Goal: Task Accomplishment & Management: Manage account settings

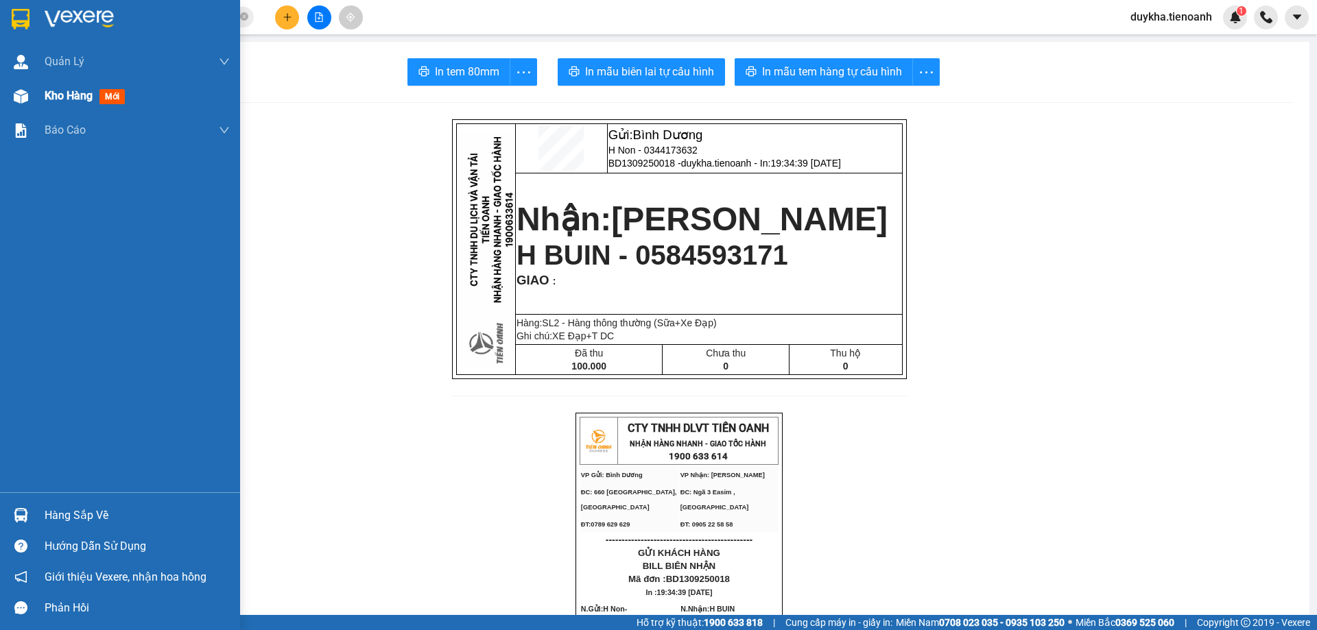
click at [61, 106] on div "Kho hàng mới" at bounding box center [137, 96] width 185 height 34
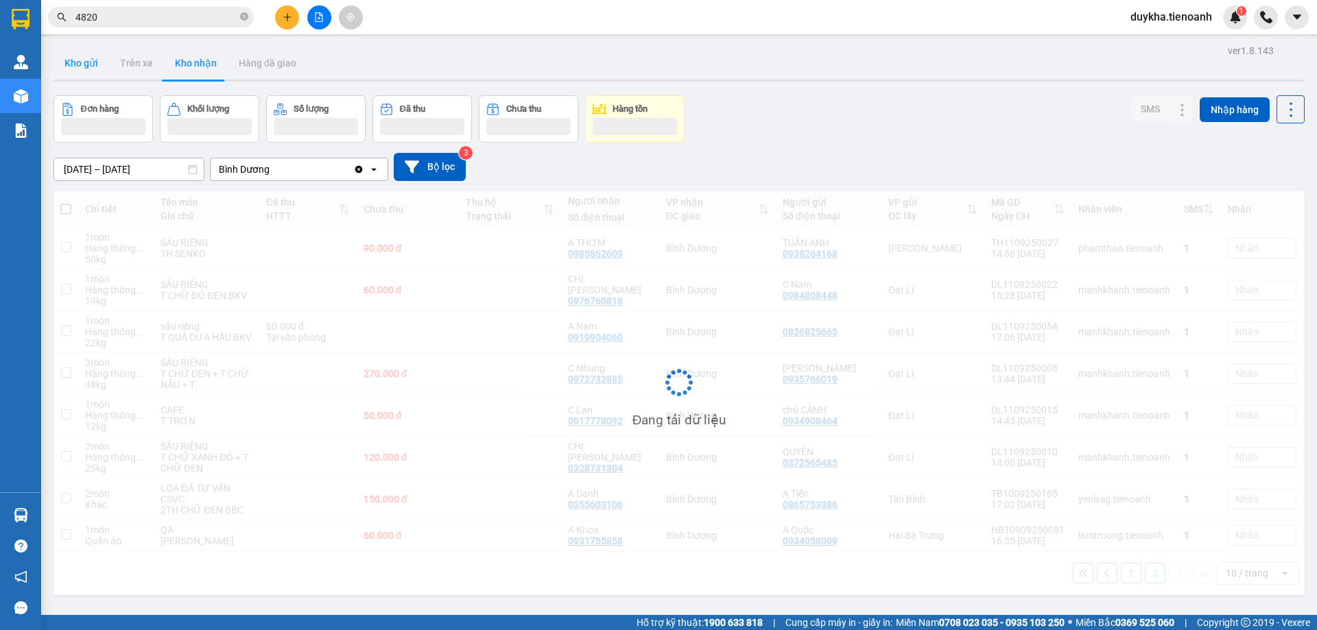
click at [82, 72] on button "Kho gửi" at bounding box center [81, 63] width 56 height 33
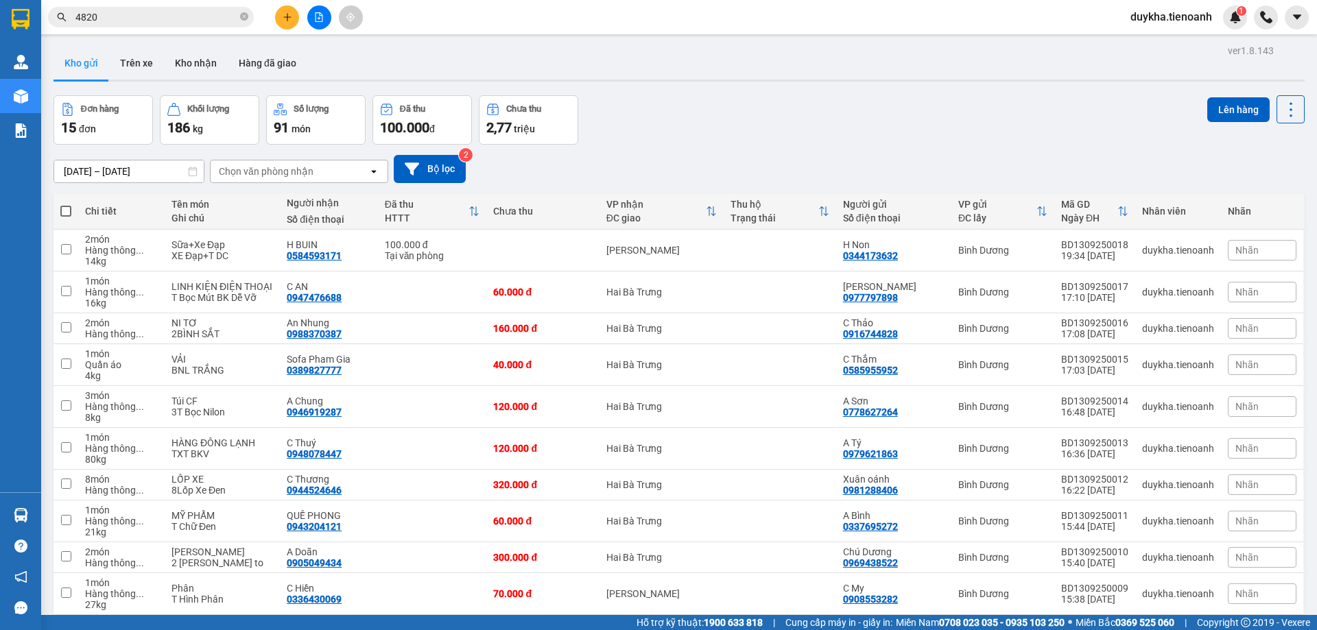
click at [63, 213] on span at bounding box center [65, 211] width 11 height 11
click at [66, 204] on input "checkbox" at bounding box center [66, 204] width 0 height 0
checkbox input "true"
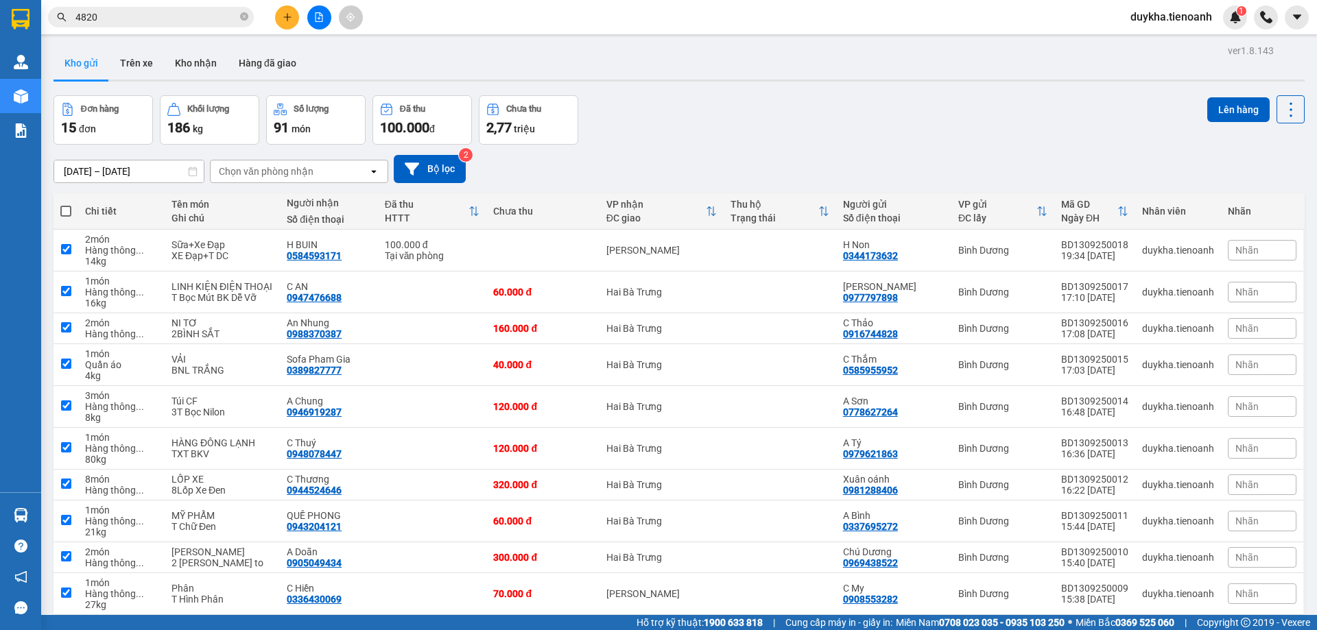
checkbox input "true"
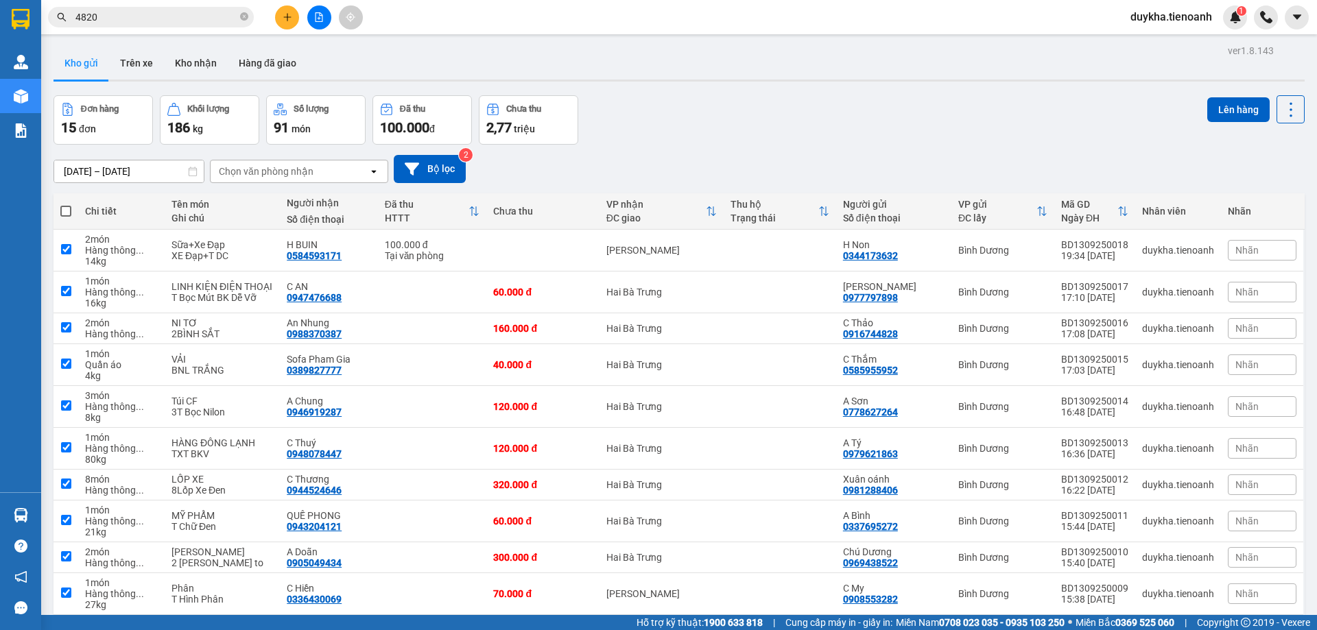
checkbox input "true"
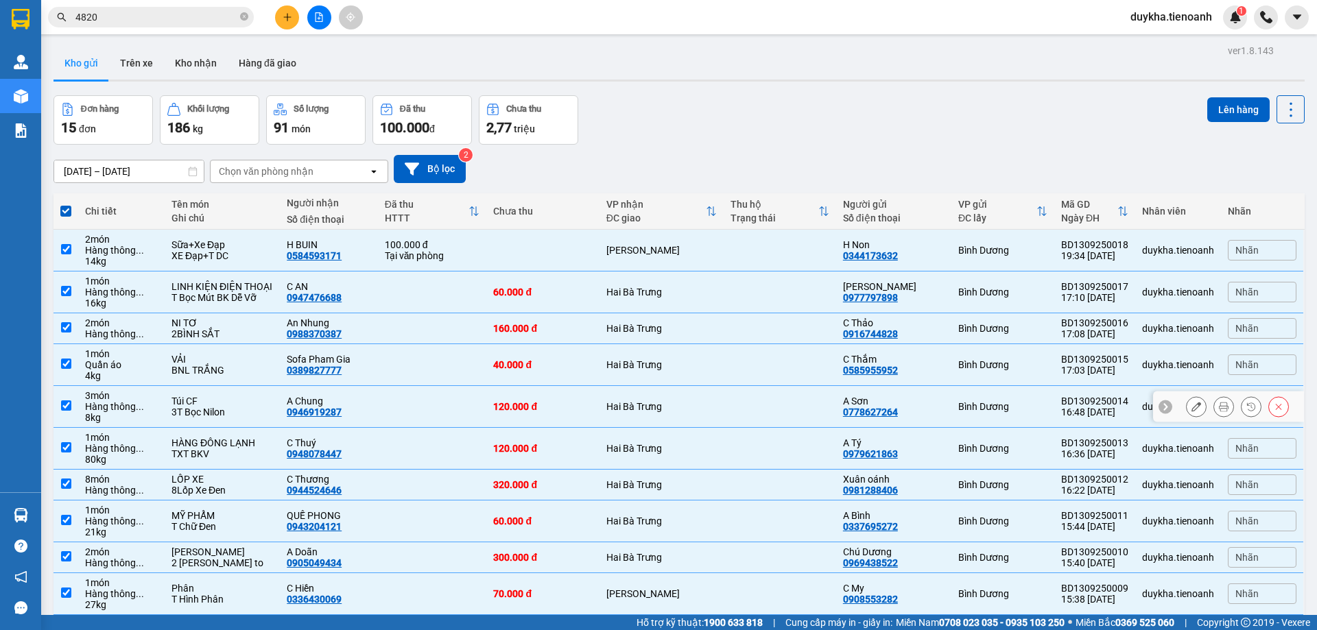
scroll to position [63, 0]
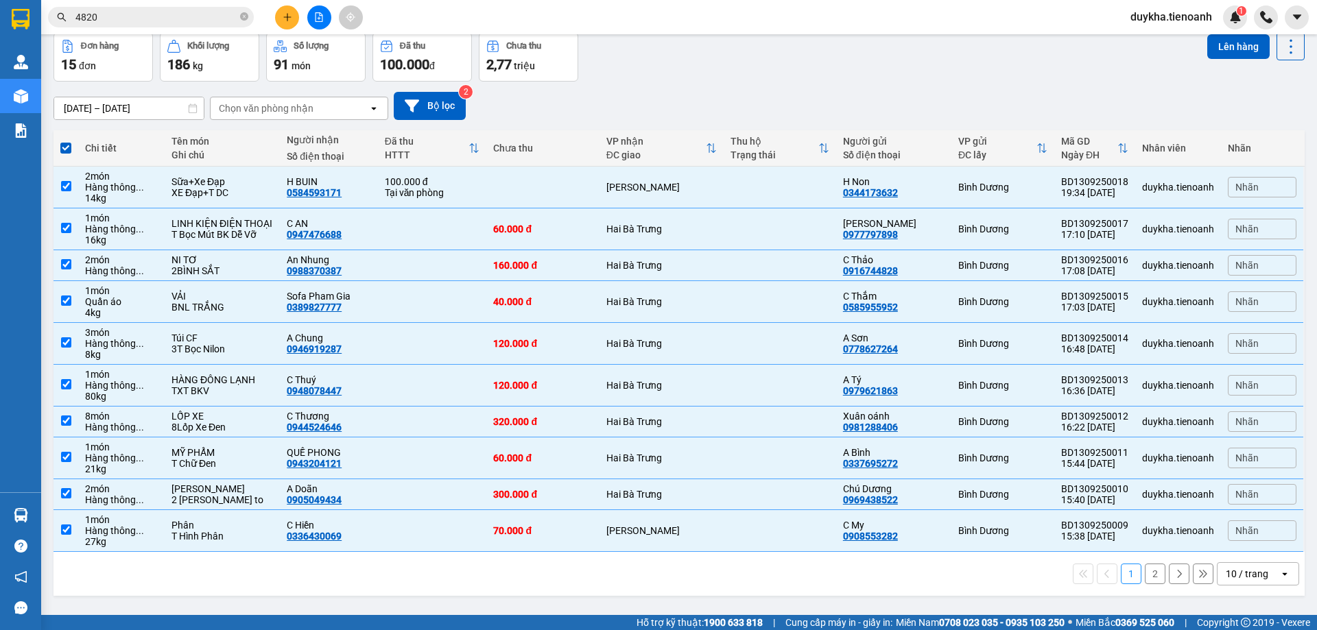
click at [1226, 571] on div "10 / trang" at bounding box center [1247, 574] width 43 height 14
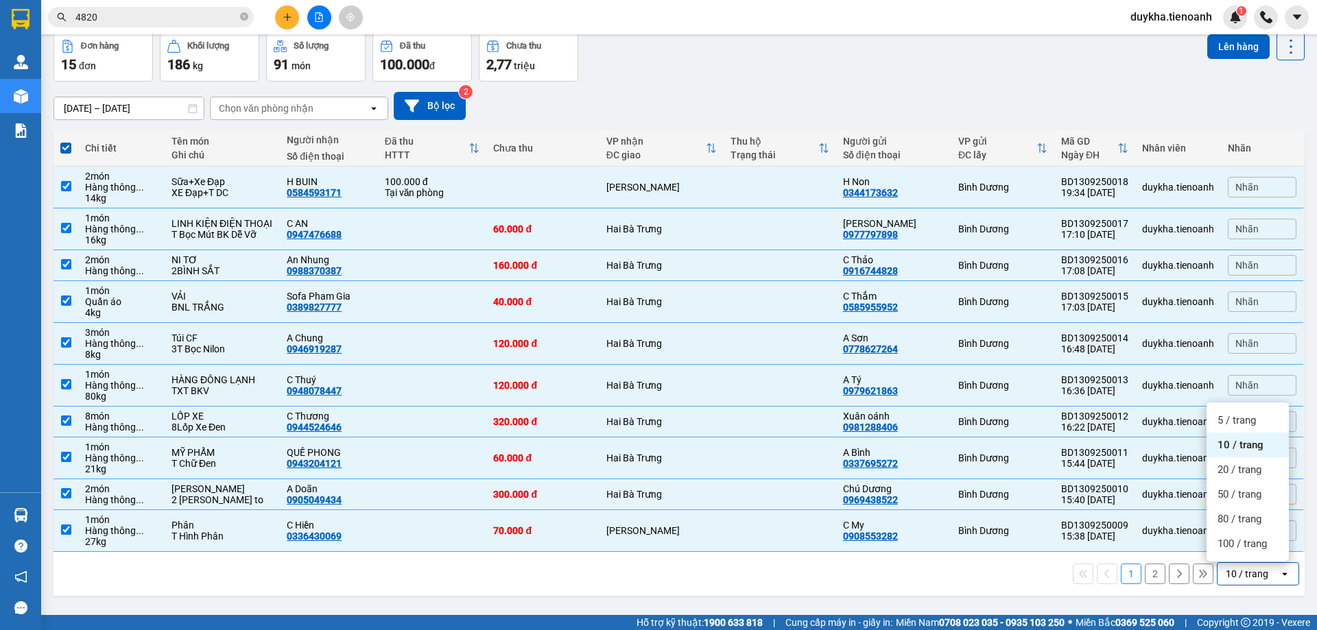
click at [1224, 550] on span "100 / trang" at bounding box center [1241, 544] width 49 height 14
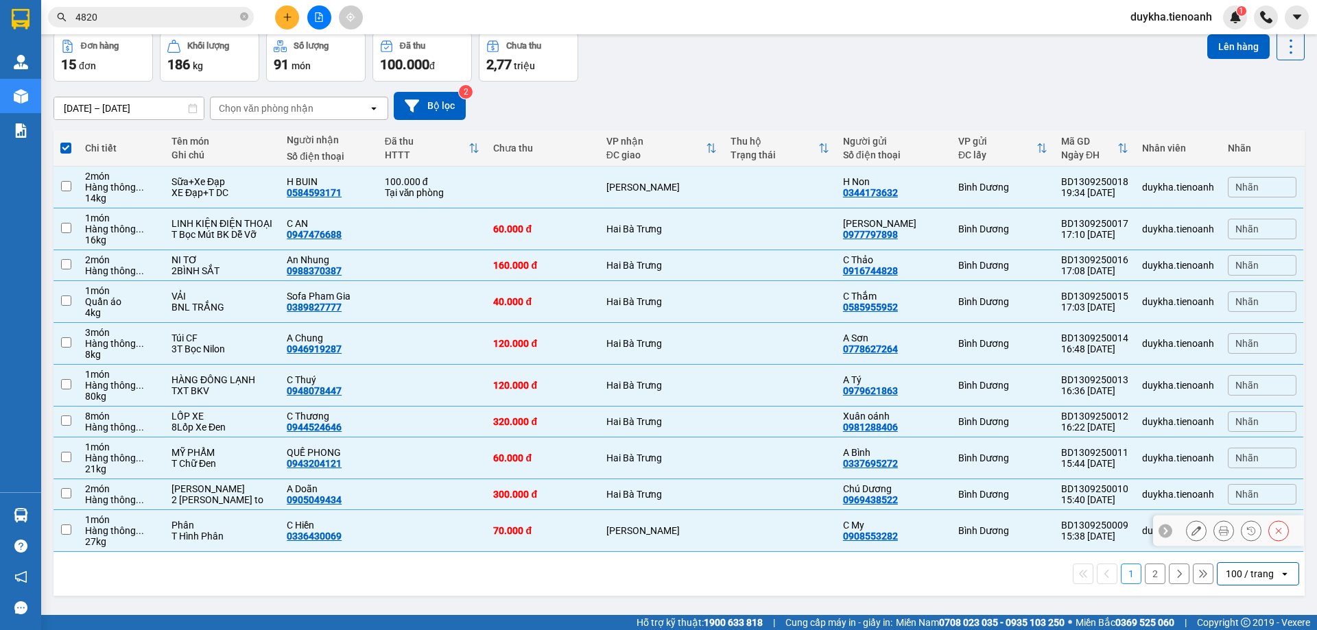
checkbox input "false"
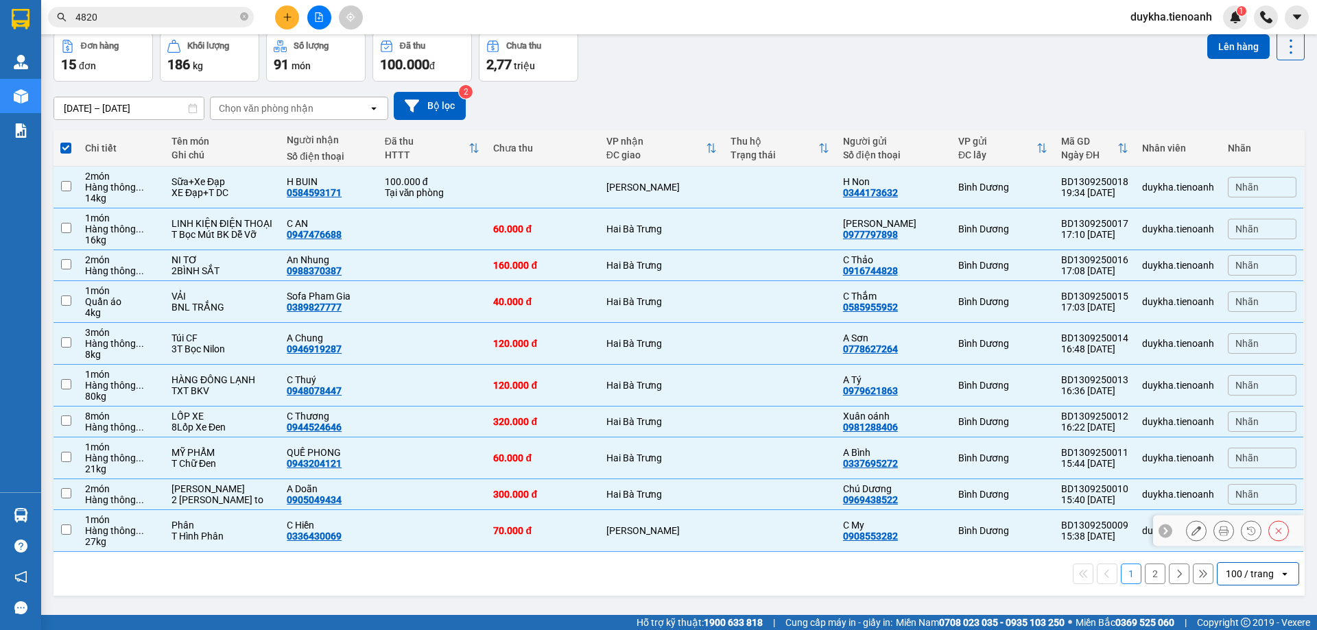
checkbox input "false"
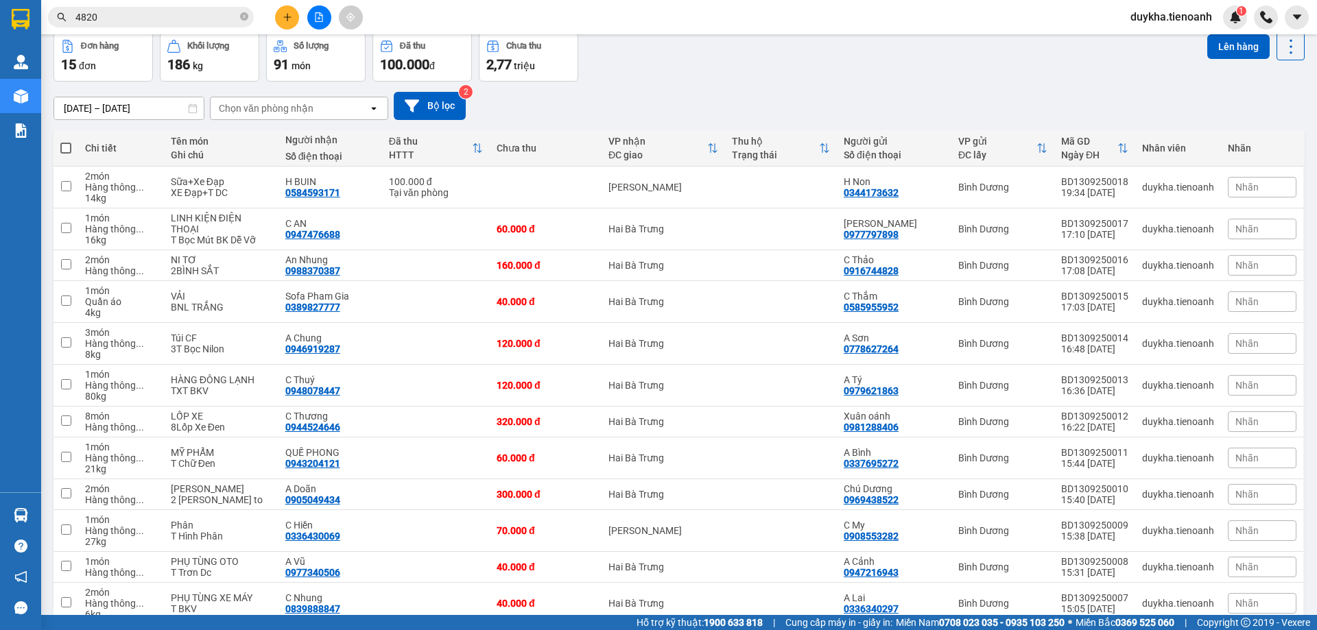
click at [69, 150] on span at bounding box center [65, 148] width 11 height 11
click at [66, 141] on input "checkbox" at bounding box center [66, 141] width 0 height 0
checkbox input "true"
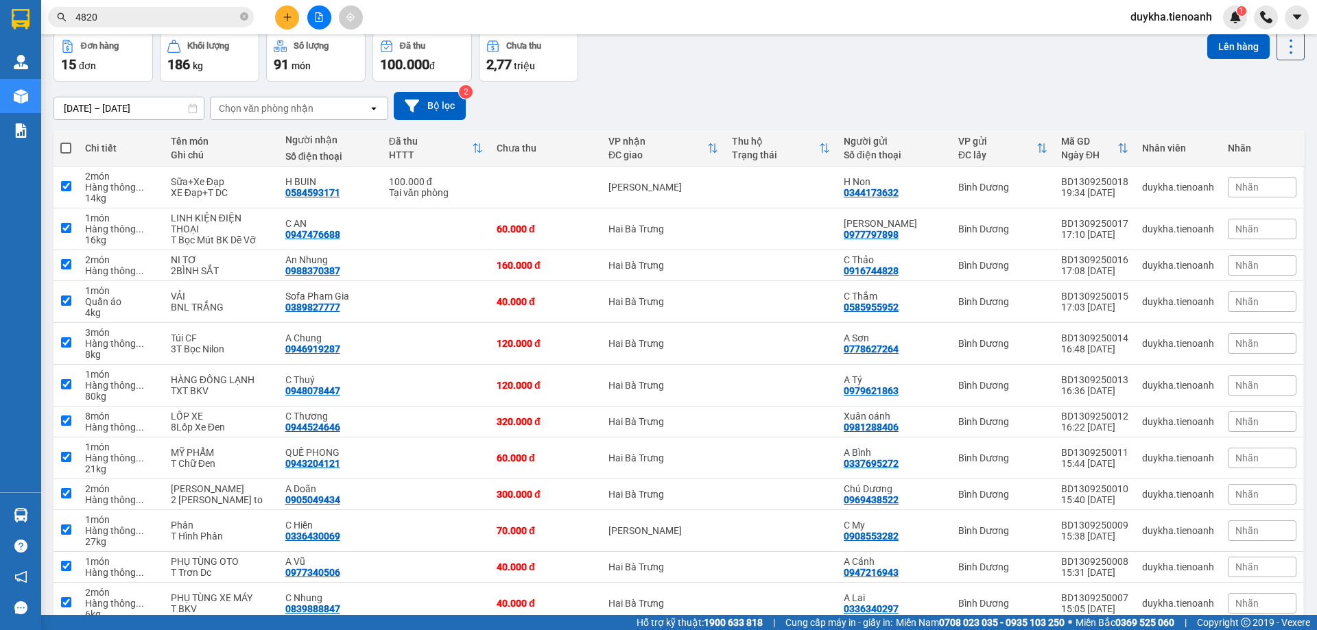
checkbox input "true"
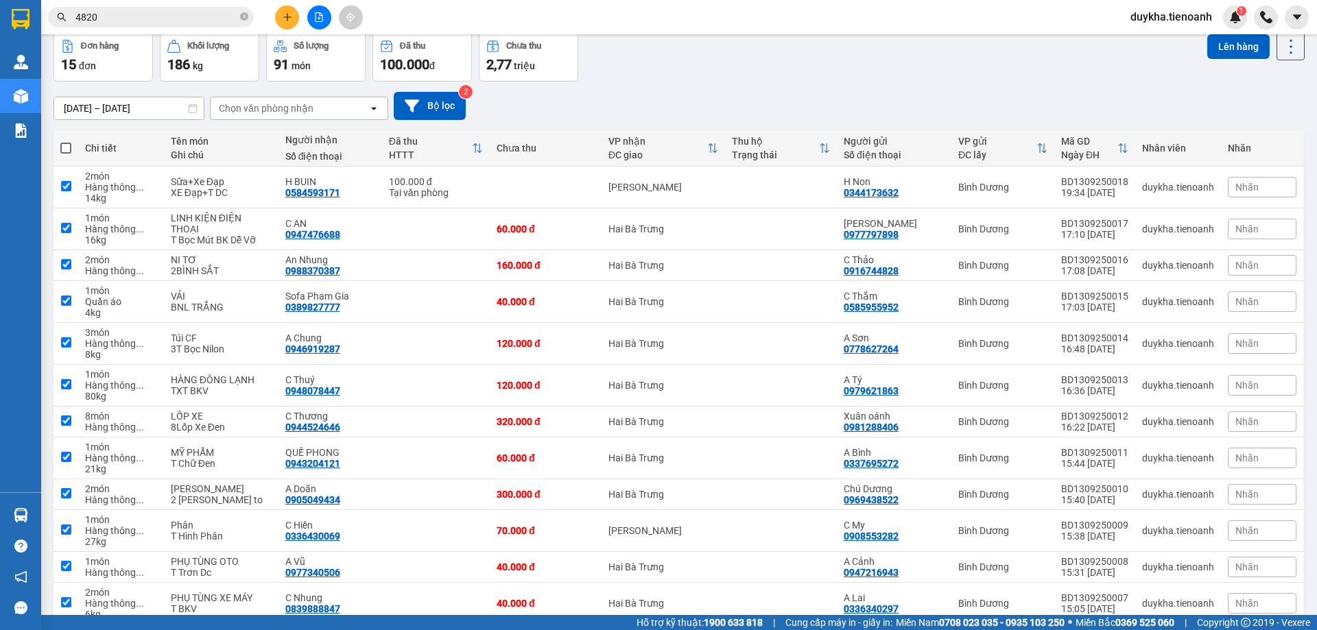
checkbox input "true"
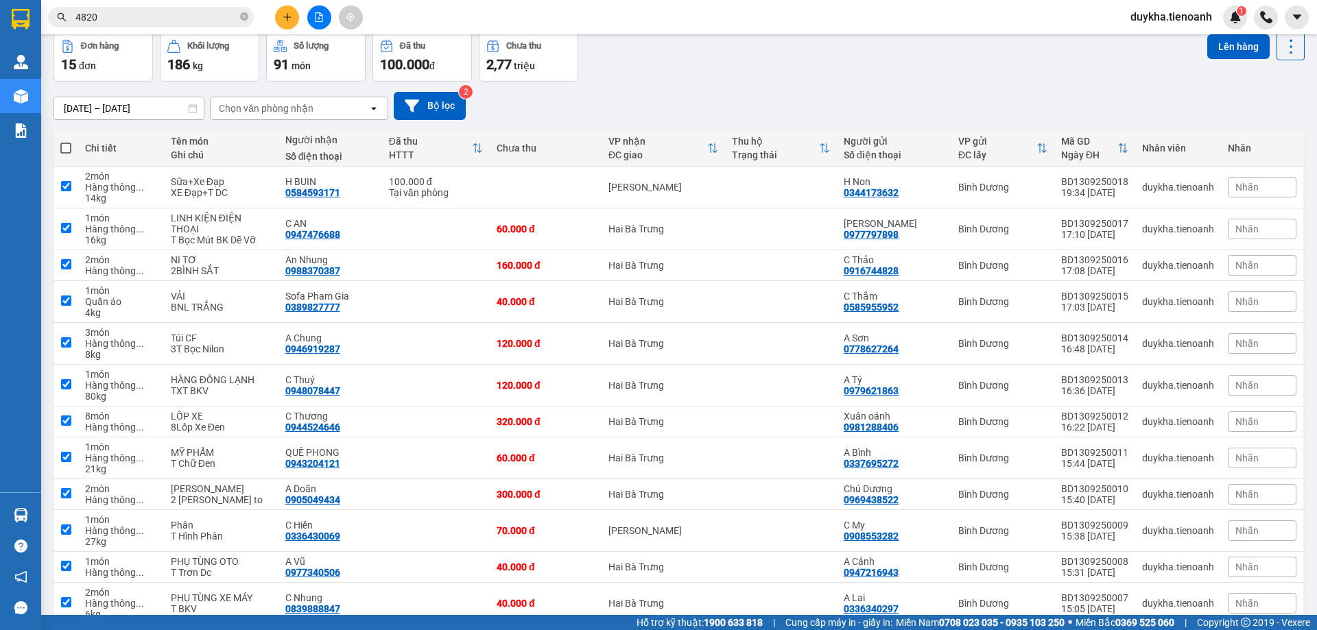
checkbox input "true"
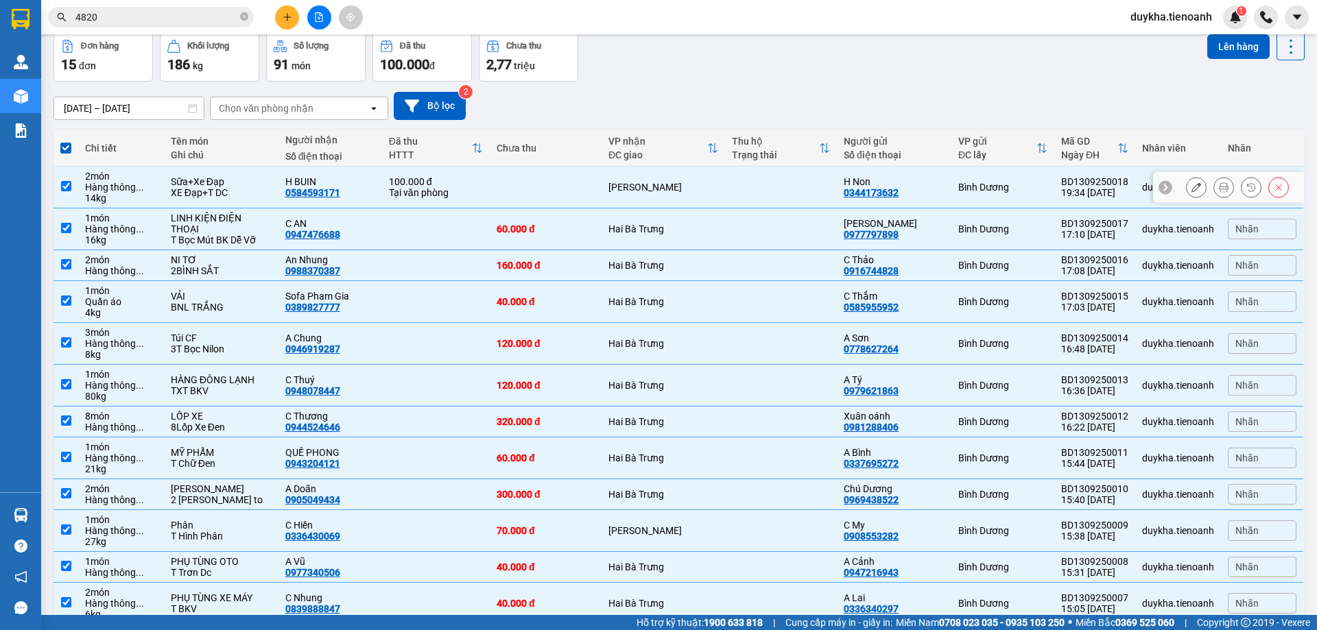
scroll to position [0, 0]
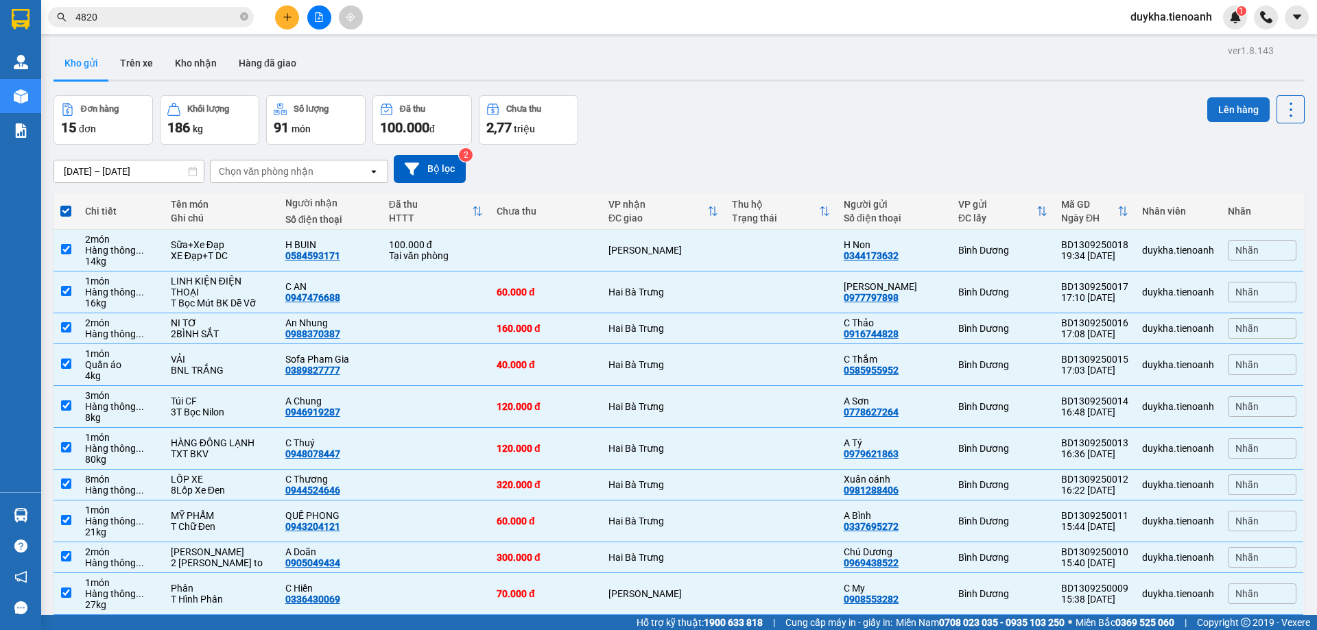
click at [1207, 119] on button "Lên hàng" at bounding box center [1238, 109] width 62 height 25
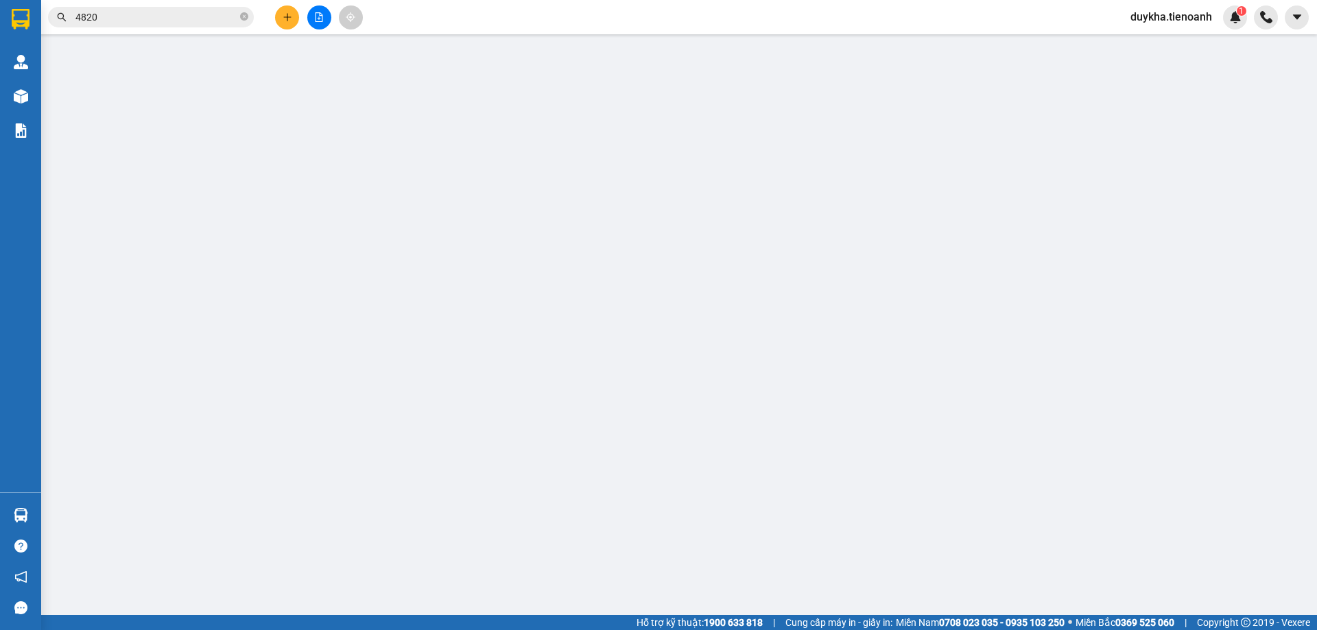
click at [1202, 114] on div "XÁC NHẬN SỐ HÀNG LÊN XE [DATE] Chọn tuyến - nhóm tuyến Chọn chuyến STT Tên hàng…" at bounding box center [658, 315] width 1317 height 630
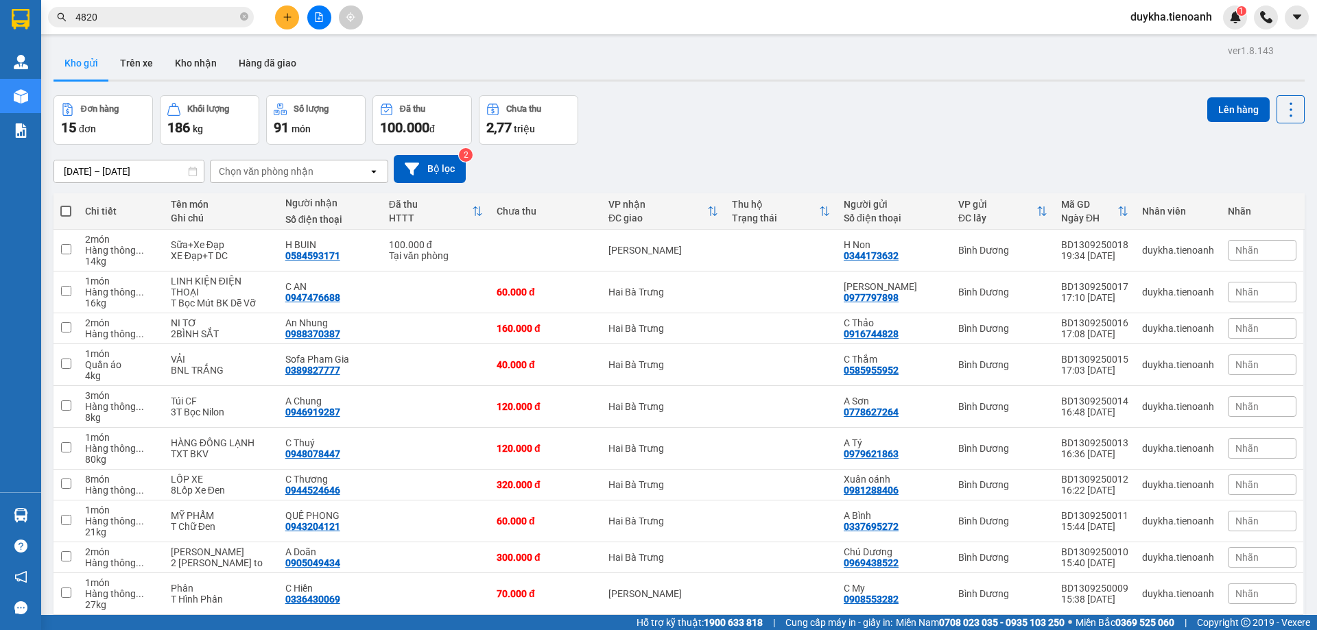
click at [67, 210] on span at bounding box center [65, 211] width 11 height 11
click at [66, 204] on input "checkbox" at bounding box center [66, 204] width 0 height 0
checkbox input "true"
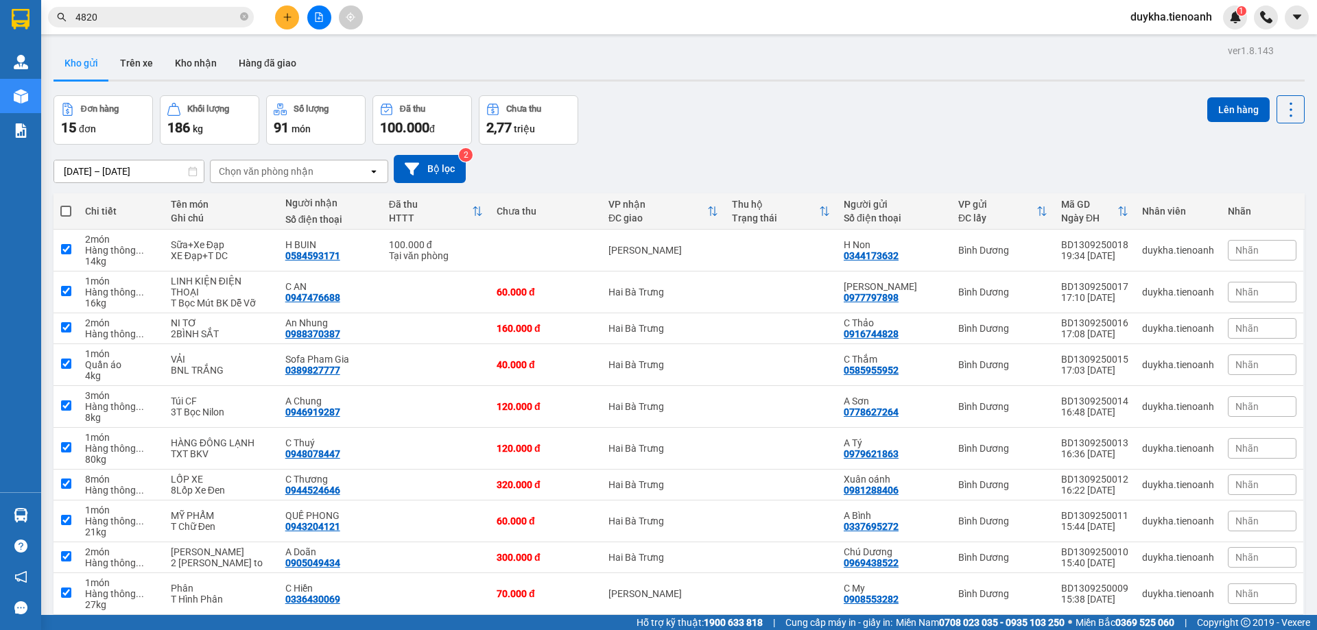
checkbox input "true"
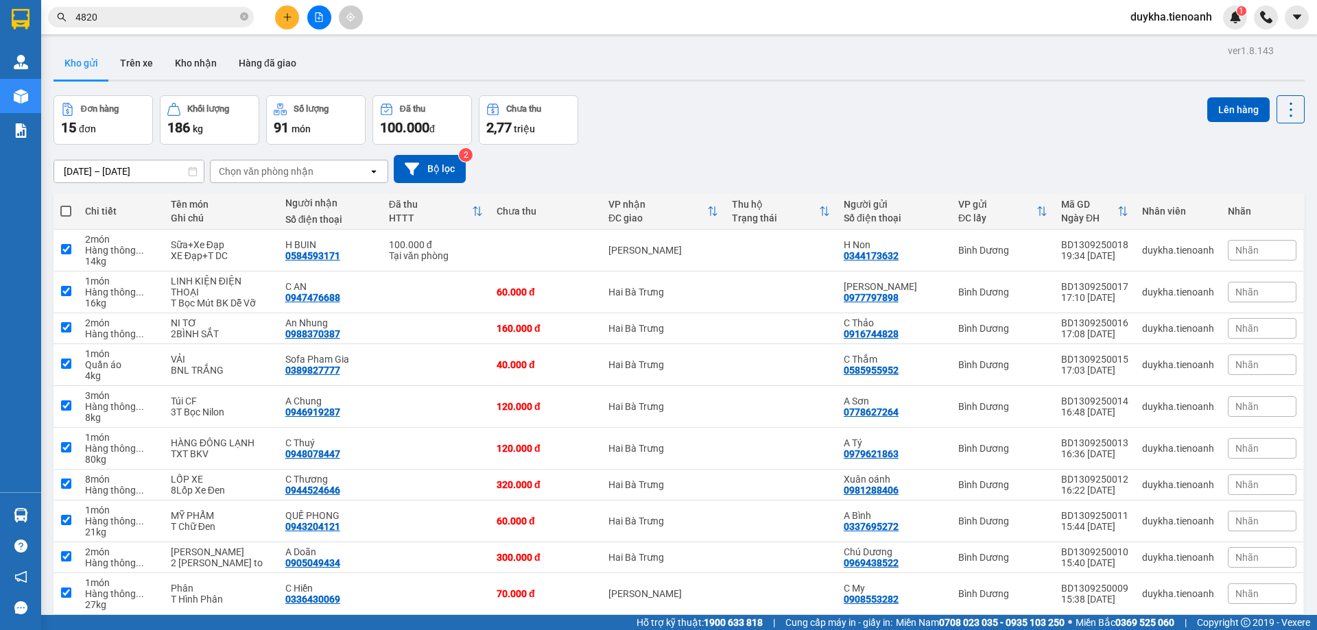
checkbox input "true"
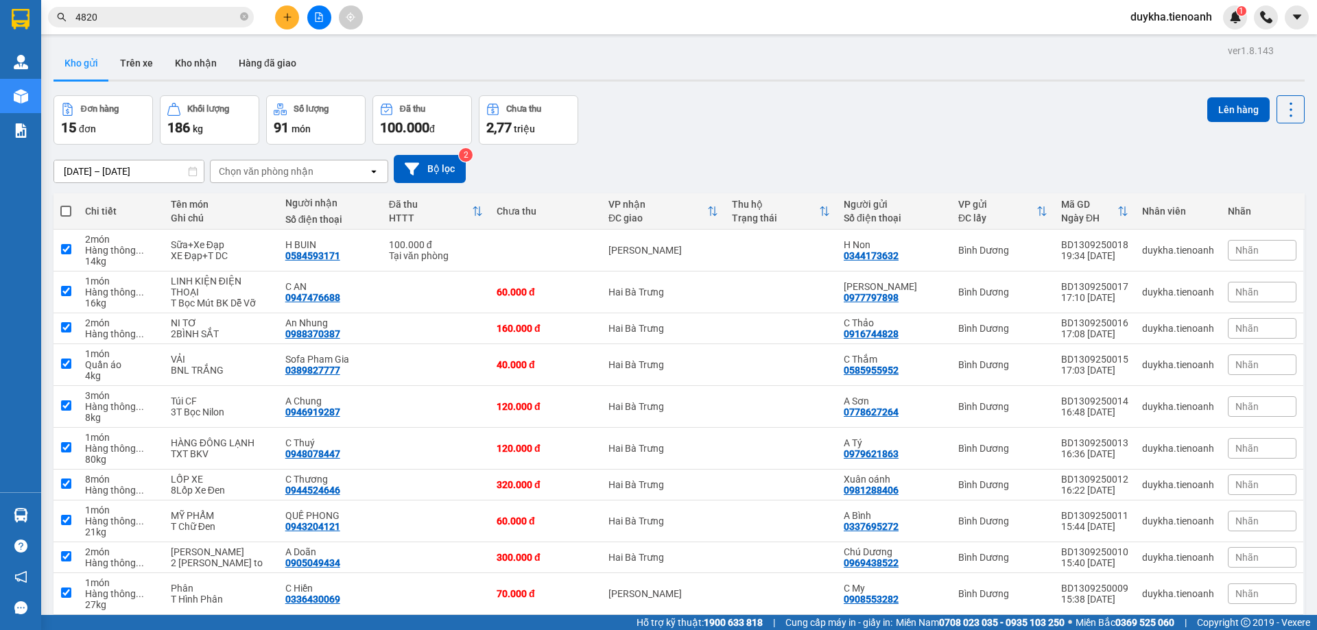
checkbox input "true"
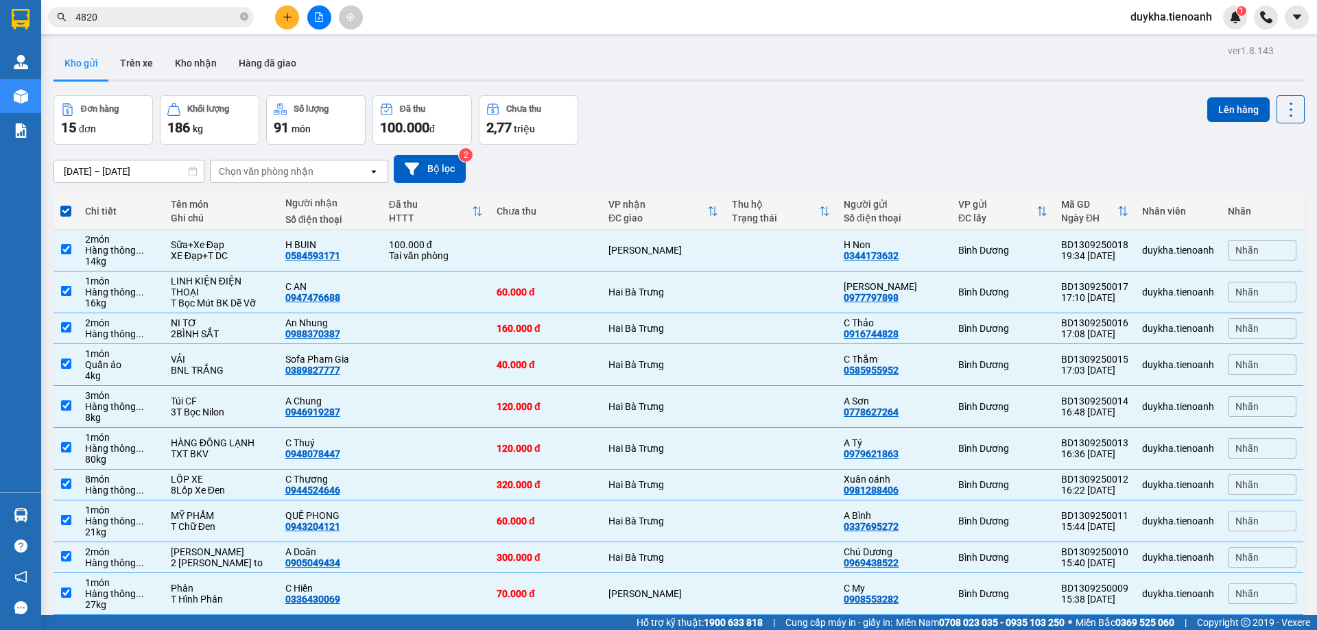
click at [1207, 125] on div "Lên hàng" at bounding box center [1255, 119] width 97 height 49
click at [1208, 116] on button "Lên hàng" at bounding box center [1238, 109] width 62 height 25
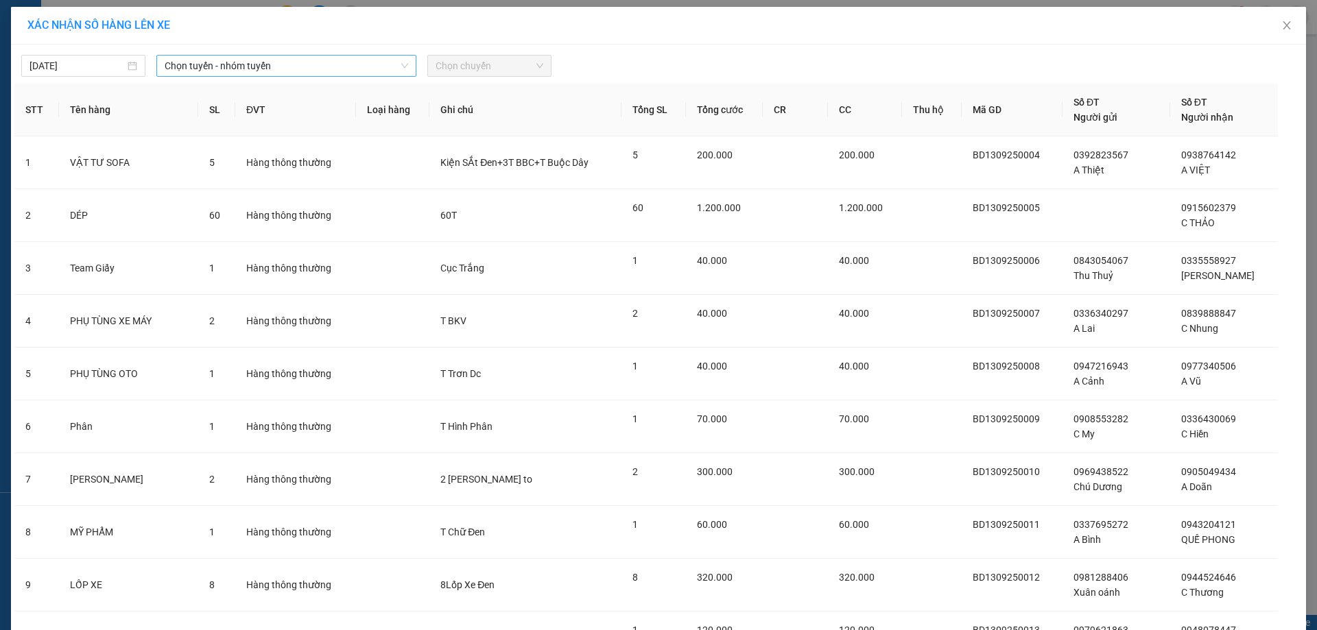
click at [192, 65] on span "Chọn tuyến - nhóm tuyến" at bounding box center [286, 66] width 243 height 21
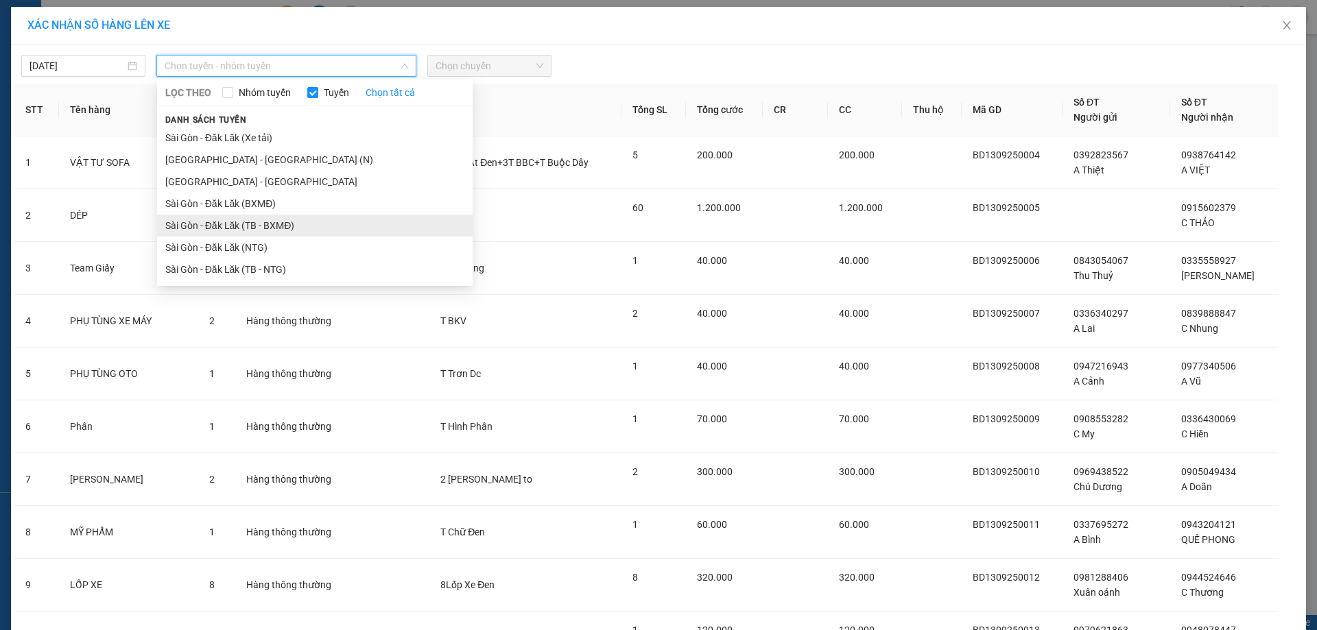
click at [264, 229] on li "Sài Gòn - Đăk Lăk (TB - BXMĐ)" at bounding box center [315, 226] width 316 height 22
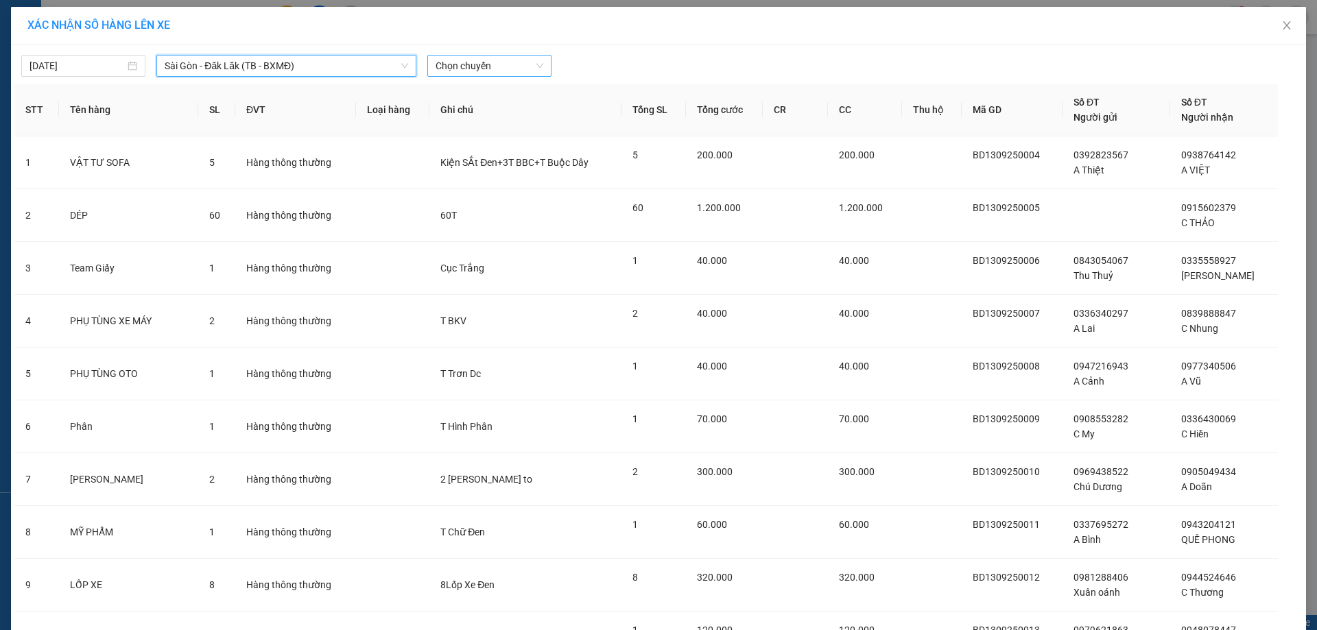
click at [471, 71] on span "Chọn chuyến" at bounding box center [490, 66] width 108 height 21
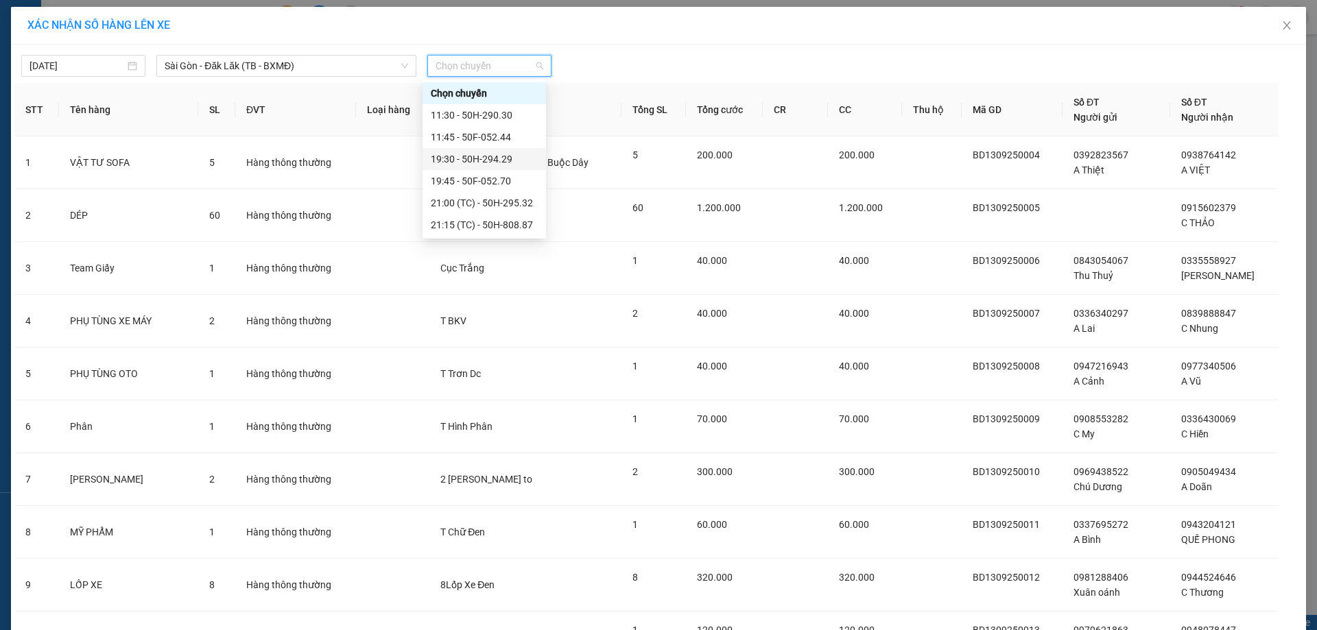
click at [495, 157] on div "19:30 - 50H-294.29" at bounding box center [484, 159] width 107 height 15
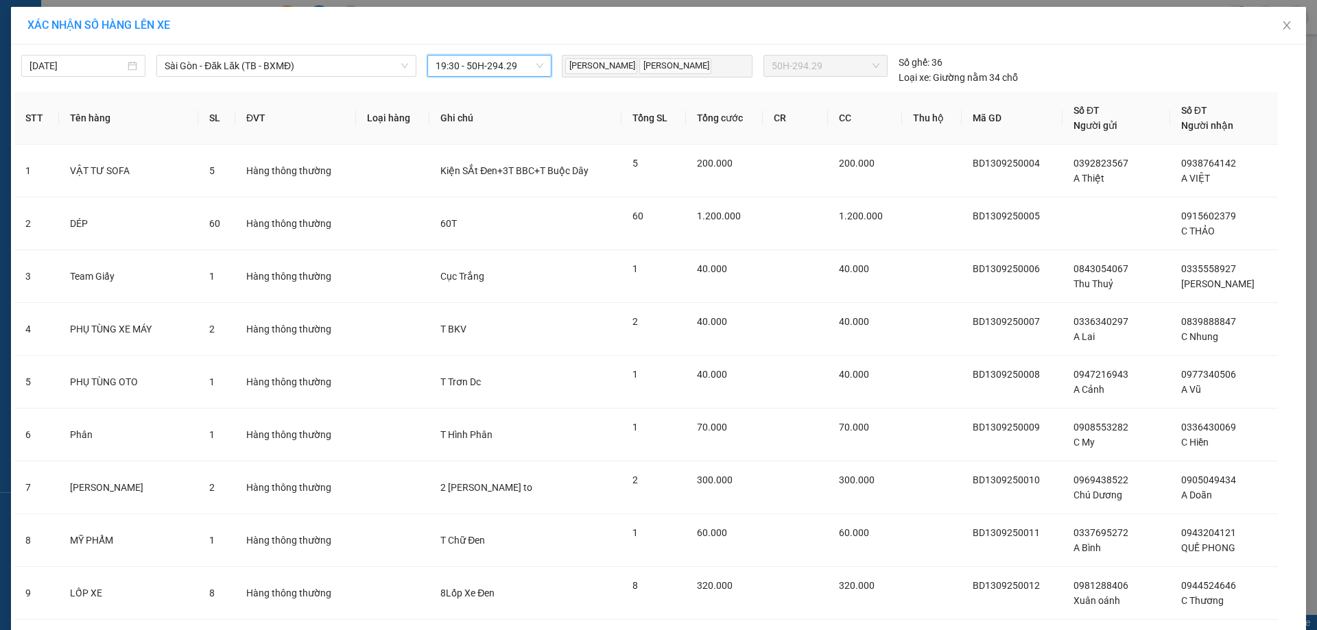
scroll to position [407, 0]
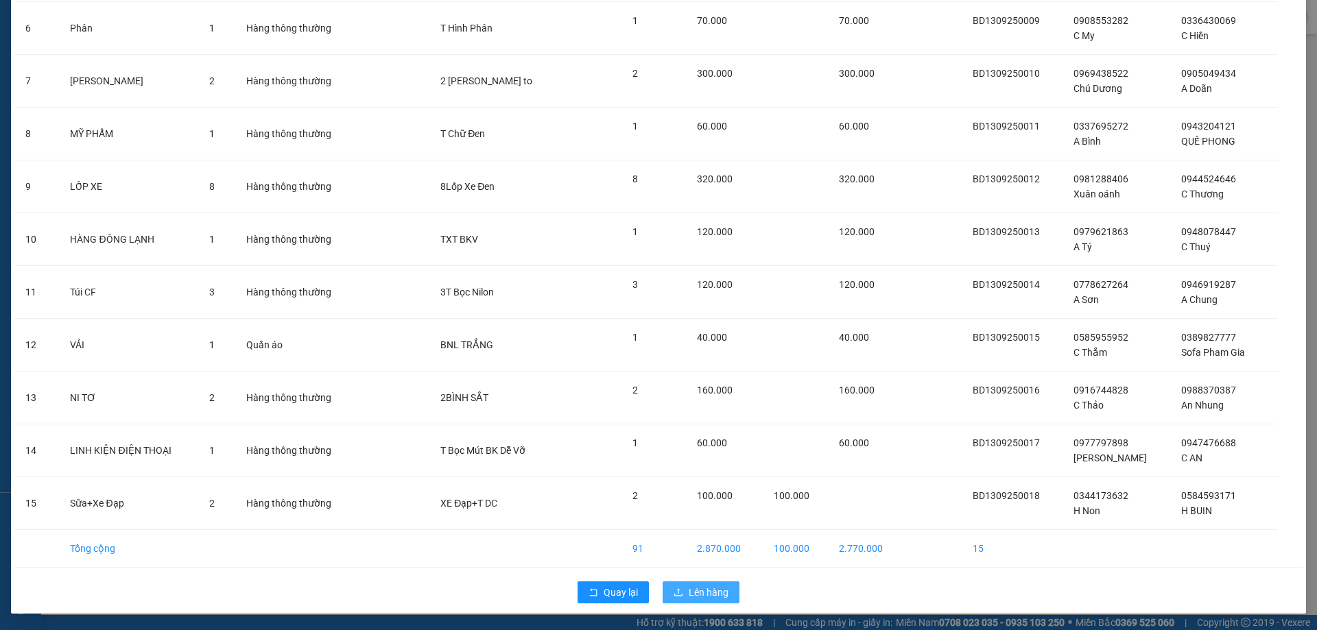
click at [666, 588] on button "Lên hàng" at bounding box center [701, 593] width 77 height 22
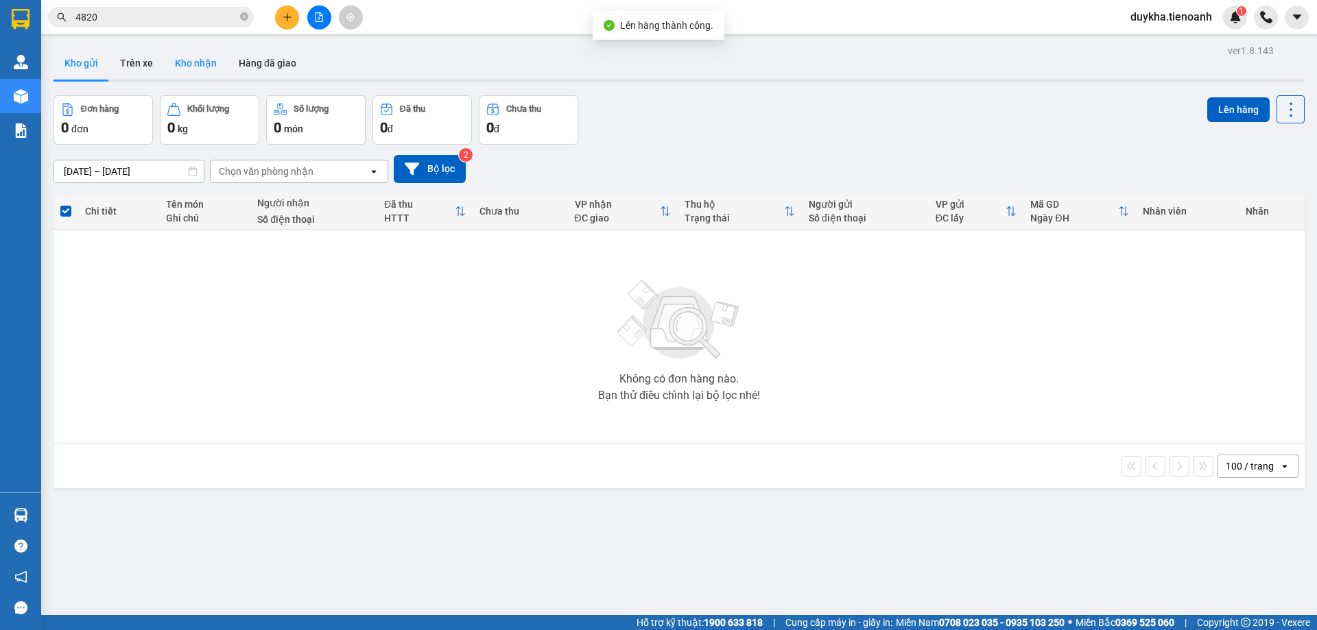
click at [193, 54] on button "Kho nhận" at bounding box center [196, 63] width 64 height 33
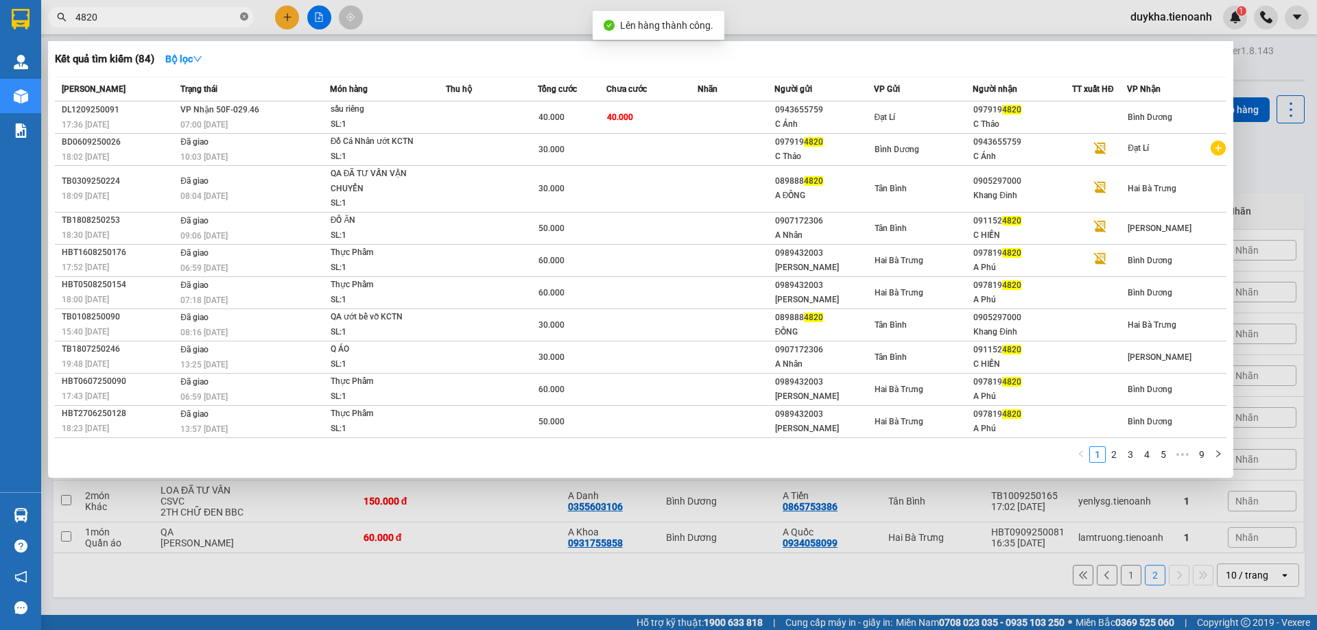
click at [243, 19] on icon "close-circle" at bounding box center [244, 16] width 8 height 8
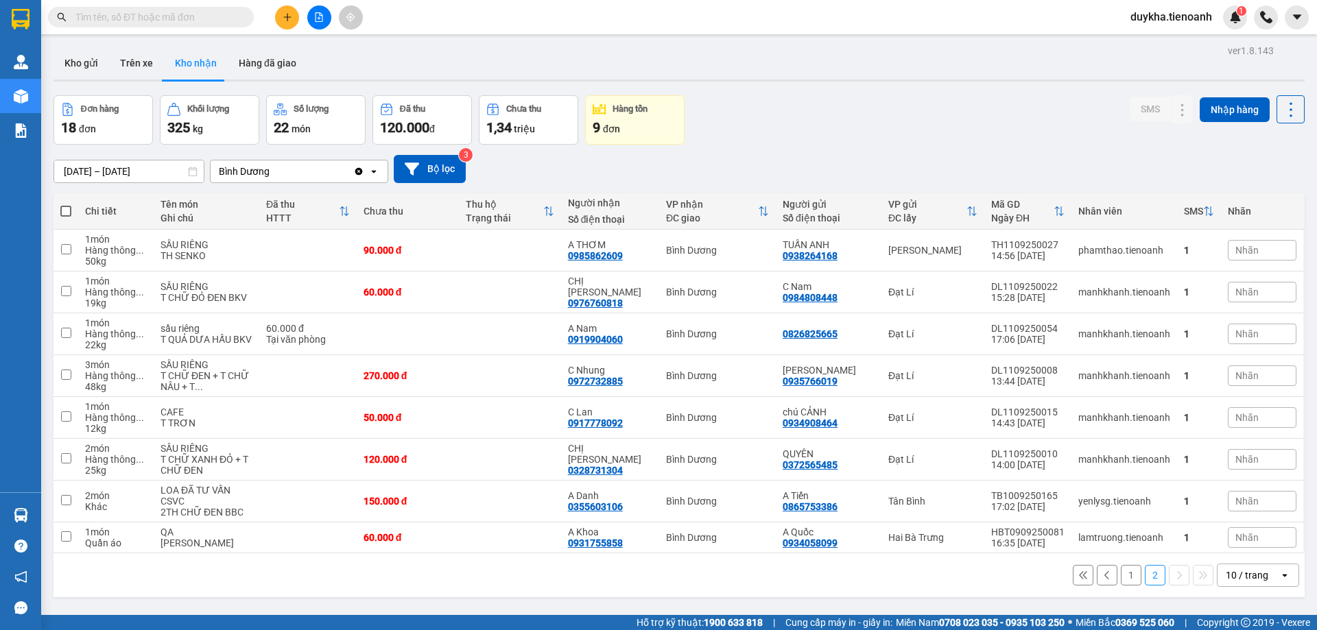
click at [818, 129] on div "Đơn hàng 18 đơn Khối lượng 325 kg Số lượng 22 món Đã thu 120.000 đ Chưa thu 1,3…" at bounding box center [678, 119] width 1251 height 49
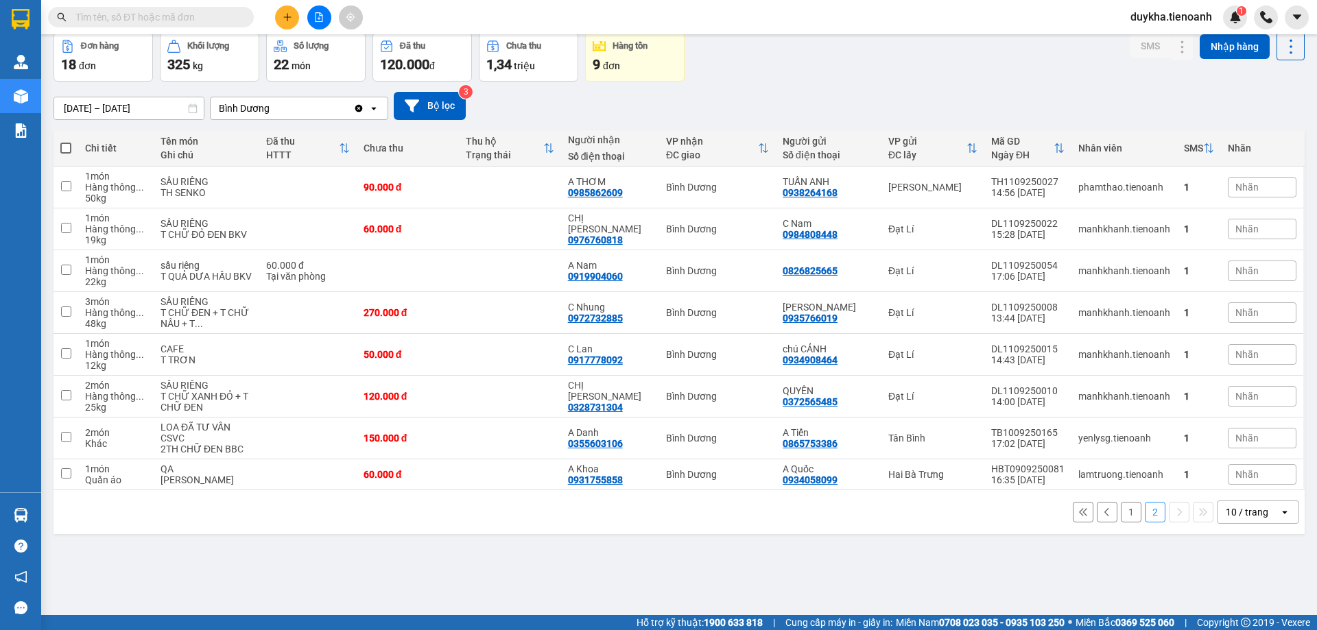
click at [1121, 523] on button "1" at bounding box center [1131, 512] width 21 height 21
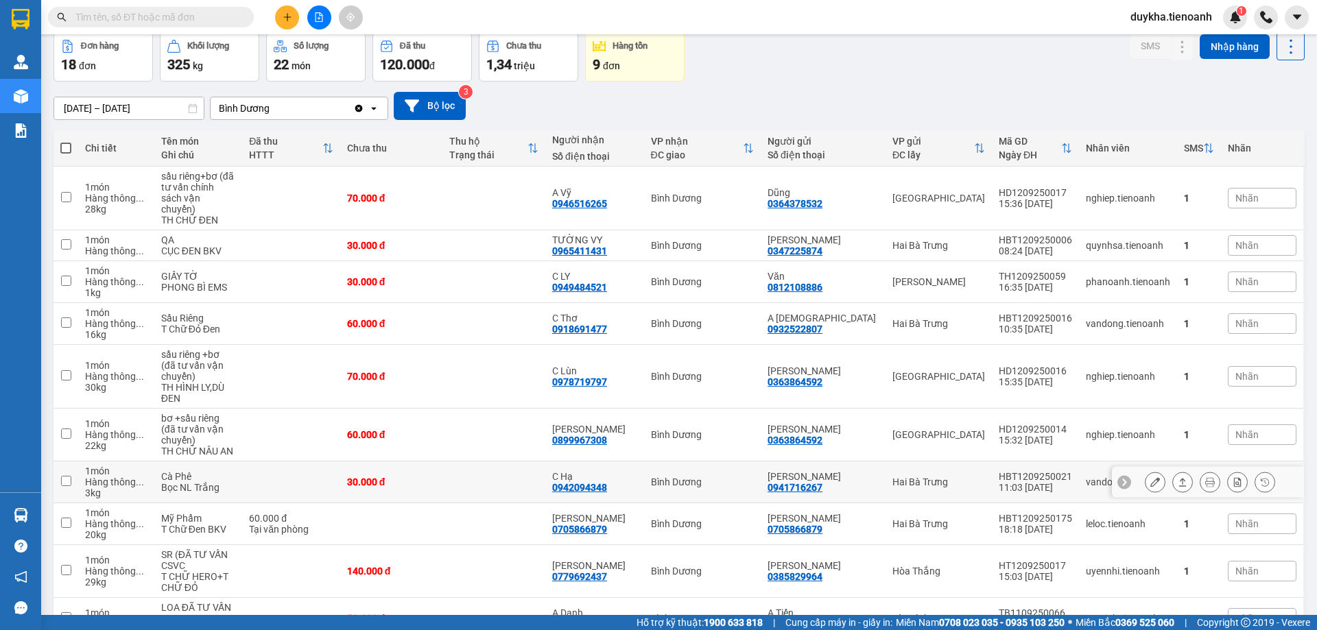
scroll to position [111, 0]
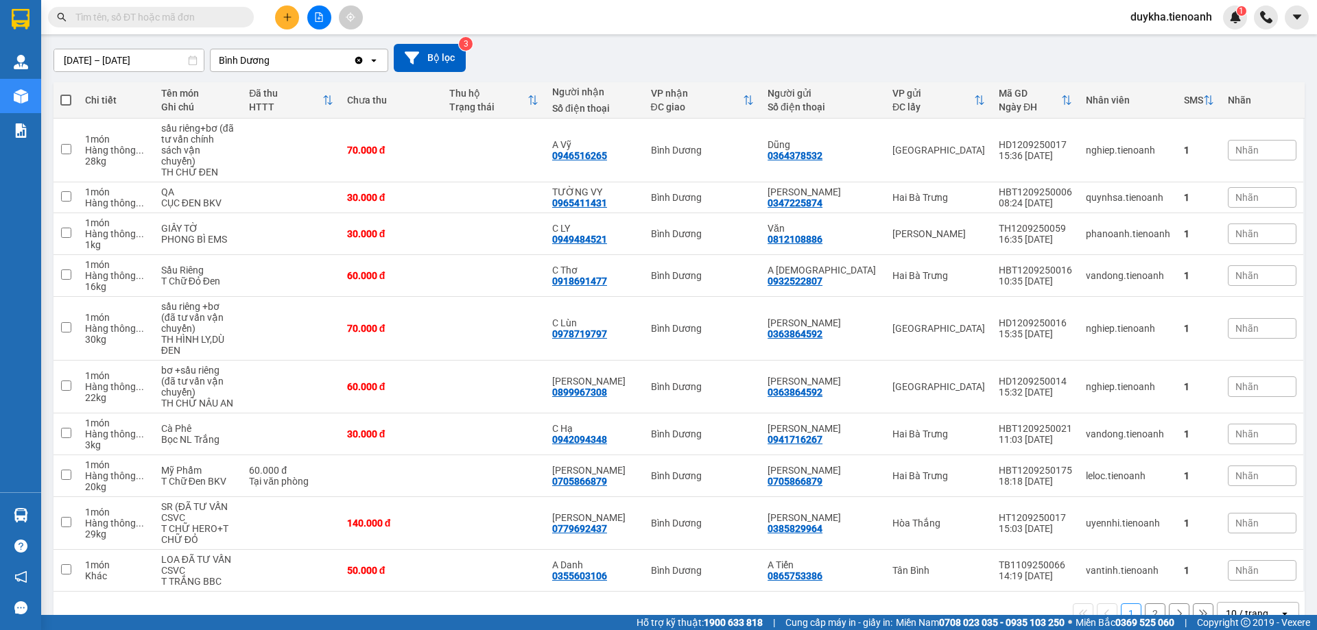
click at [1149, 14] on span "duykha.tienoanh" at bounding box center [1171, 16] width 104 height 17
click at [1145, 43] on span "Đăng xuất" at bounding box center [1177, 42] width 75 height 15
